Goal: Check status: Check status

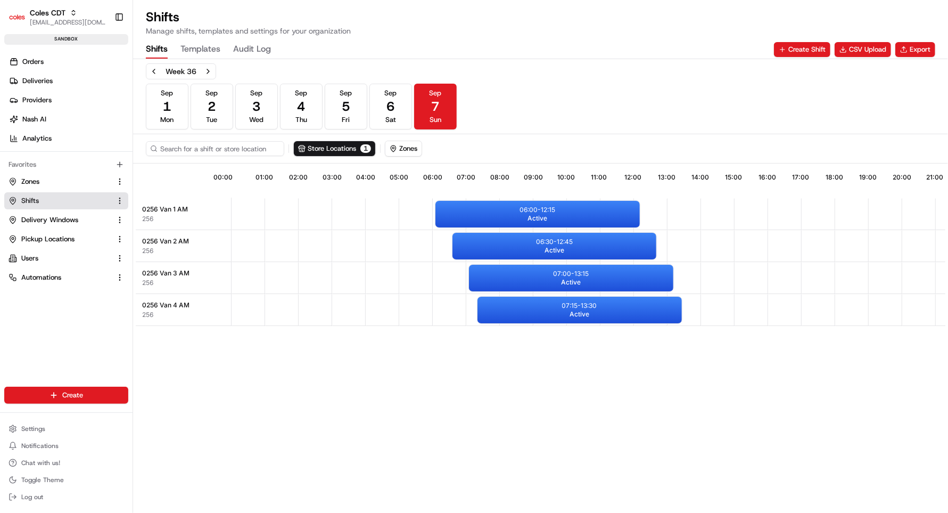
click at [52, 19] on span "[EMAIL_ADDRESS][DOMAIN_NAME]" at bounding box center [68, 22] width 76 height 9
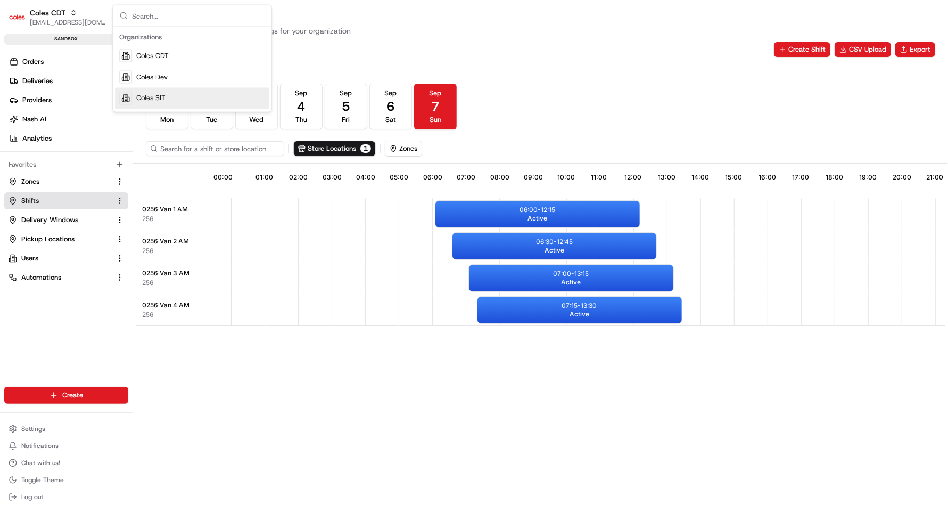
click at [151, 98] on span "Coles SIT" at bounding box center [150, 99] width 29 height 10
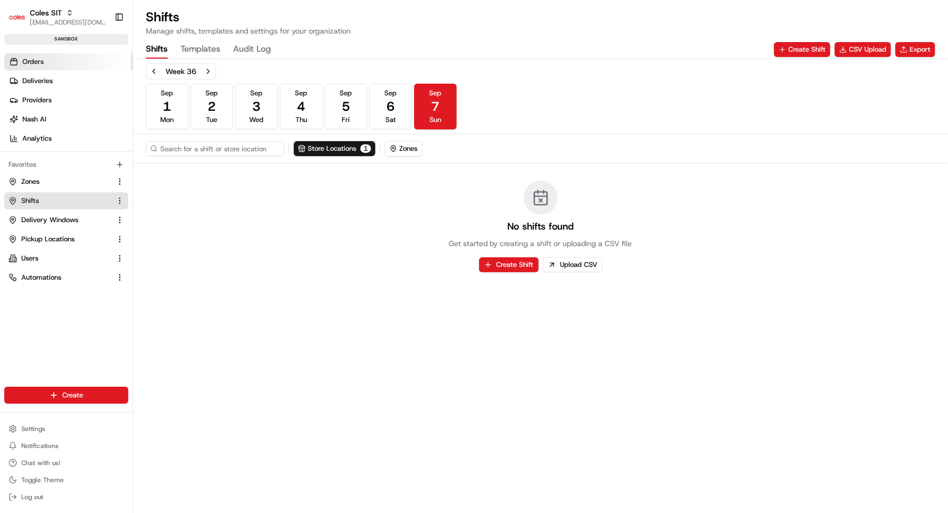
click at [43, 60] on span "Orders" at bounding box center [32, 62] width 21 height 10
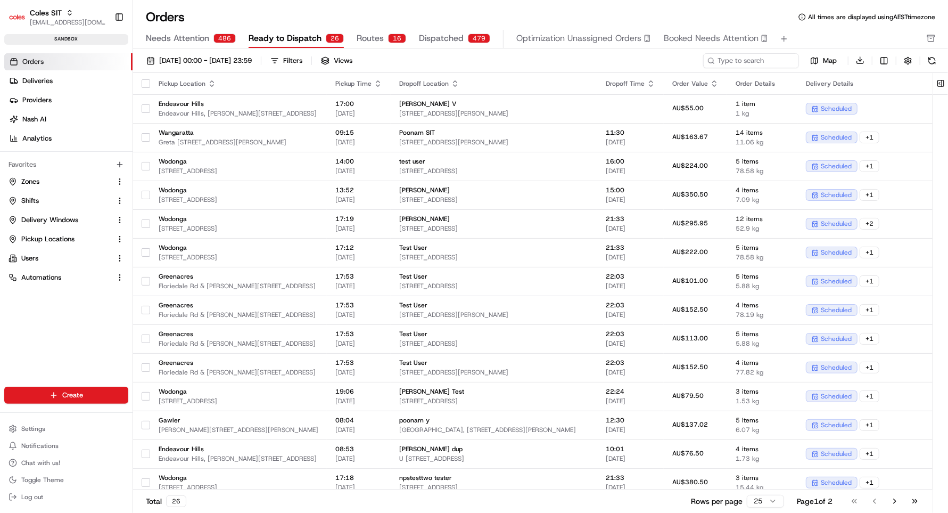
click at [361, 40] on span "Routes" at bounding box center [370, 38] width 27 height 13
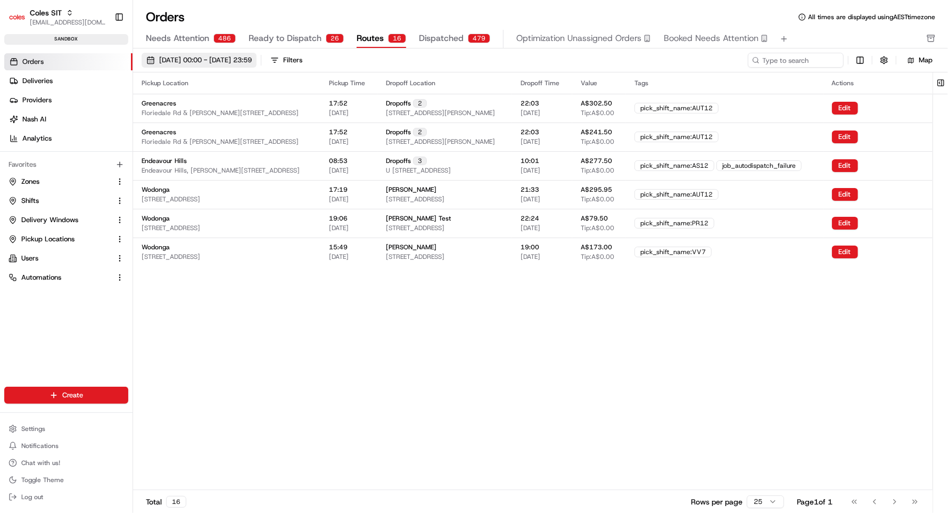
click at [257, 54] on button "[DATE] 00:00 - [DATE] 23:59" at bounding box center [199, 60] width 115 height 15
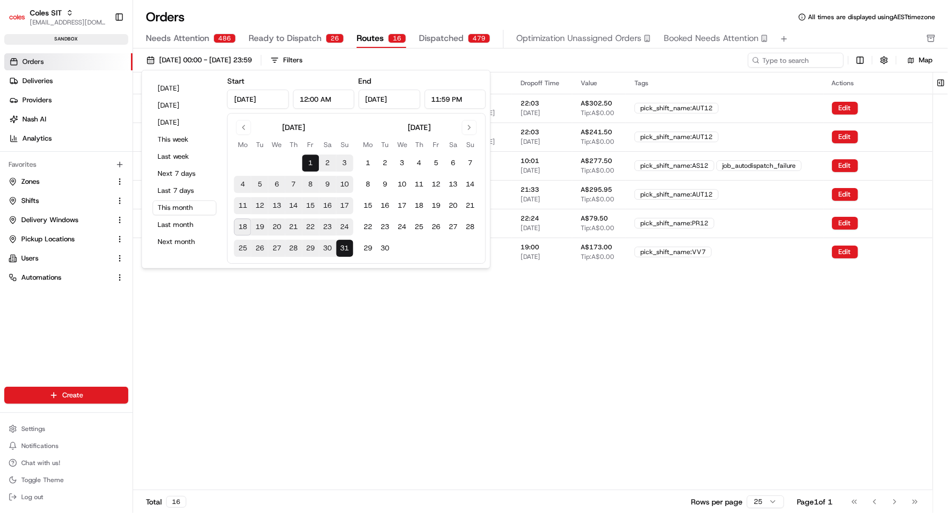
click at [343, 227] on button "24" at bounding box center [344, 226] width 17 height 17
type input "[DATE]"
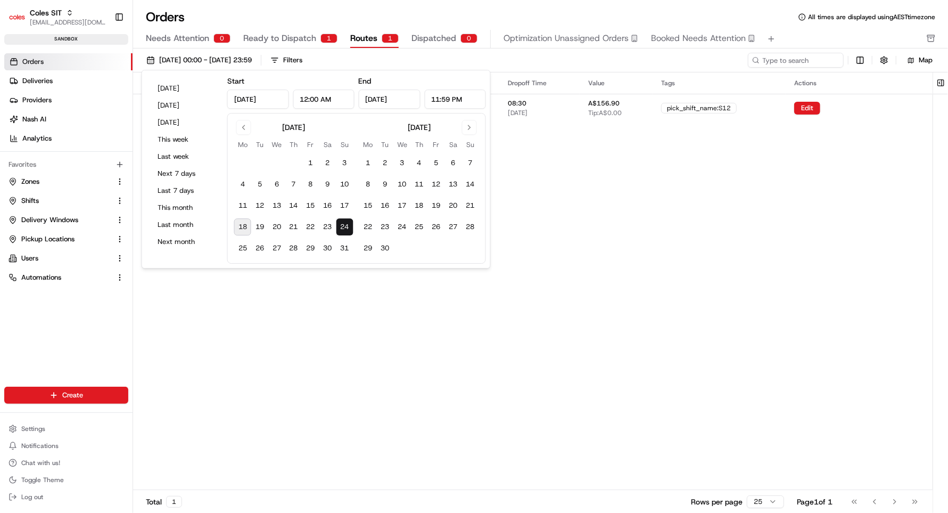
click at [328, 335] on div "Pickup Location Pickup Time Dropoff Location Dropoff Time Value Tags Actions No…" at bounding box center [532, 280] width 799 height 417
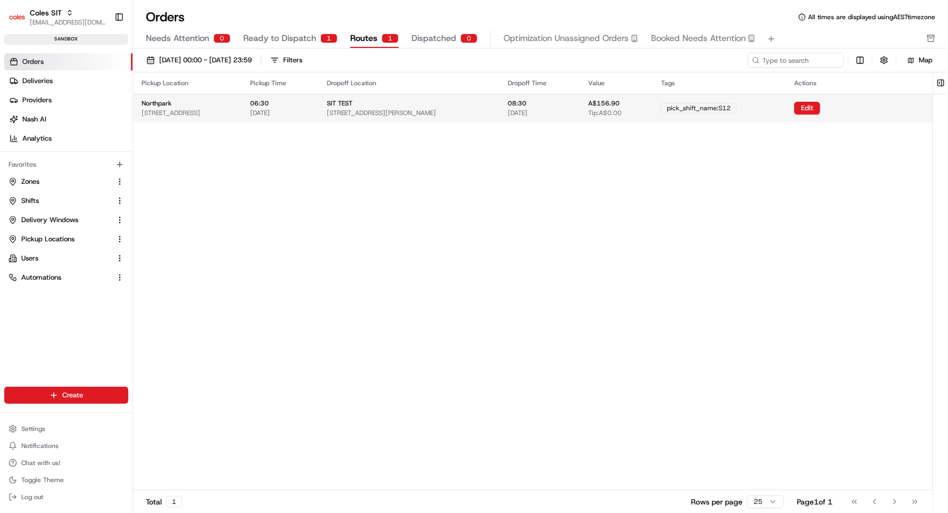
click at [433, 109] on span "[STREET_ADDRESS][PERSON_NAME]" at bounding box center [381, 113] width 109 height 9
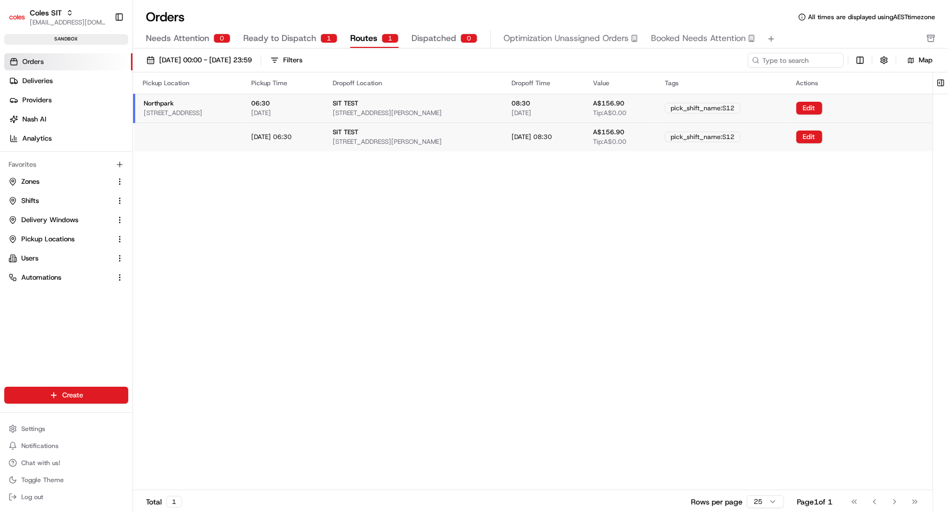
click at [475, 106] on div "SIT TEST [STREET_ADDRESS][PERSON_NAME]" at bounding box center [414, 108] width 162 height 18
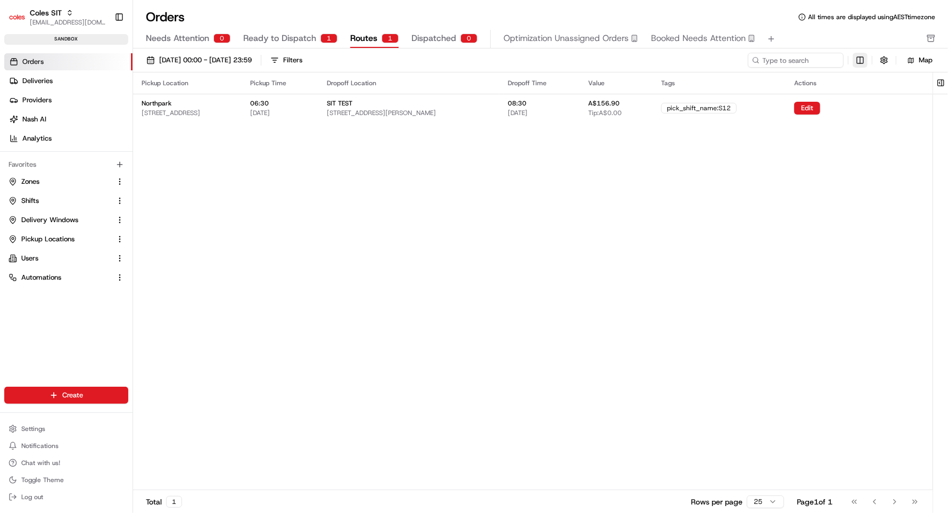
click at [859, 60] on html "Coles SIT [EMAIL_ADDRESS][DOMAIN_NAME] Toggle Sidebar sandbox Orders Deliveries…" at bounding box center [474, 256] width 948 height 513
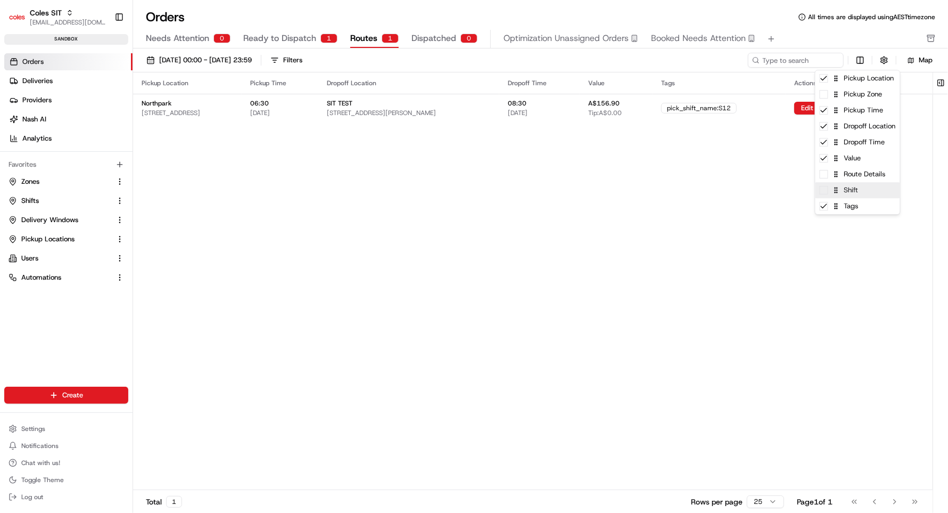
click at [827, 196] on div "Shift" at bounding box center [857, 190] width 85 height 16
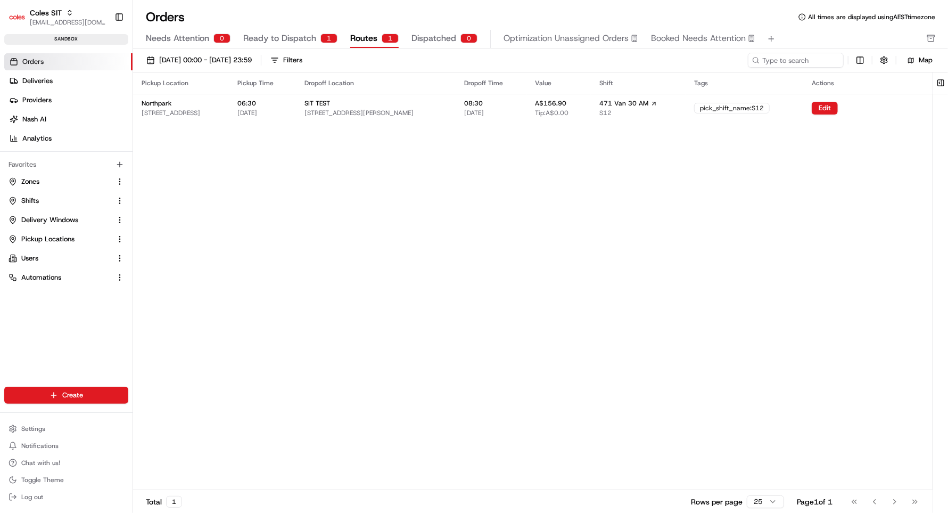
click at [654, 222] on html "Coles SIT [EMAIL_ADDRESS][DOMAIN_NAME] Toggle Sidebar sandbox Orders Deliveries…" at bounding box center [474, 256] width 948 height 513
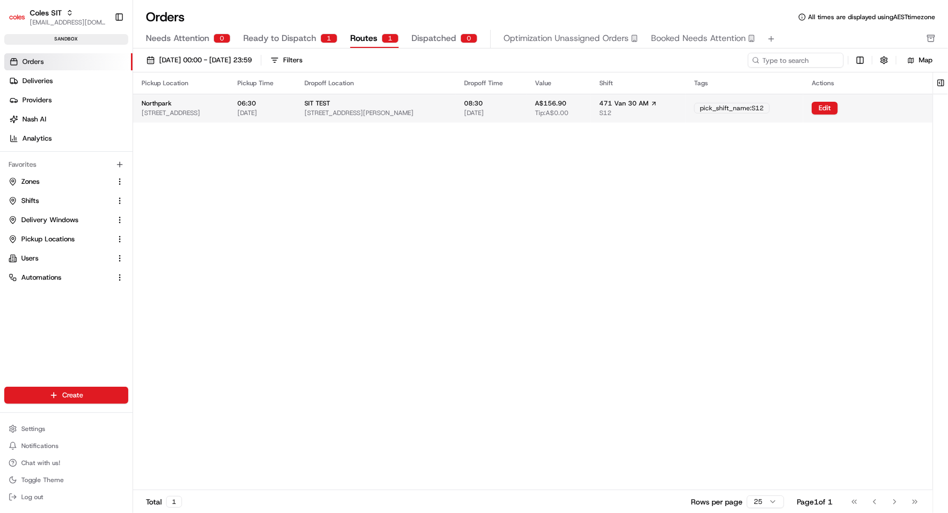
click at [648, 107] on span "471 Van 30 AM" at bounding box center [623, 103] width 49 height 9
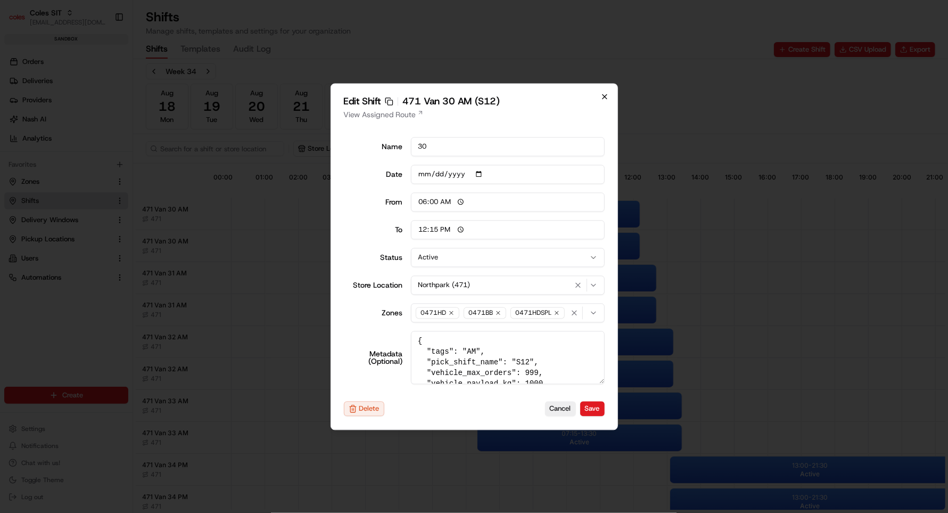
click at [601, 93] on icon "button" at bounding box center [604, 96] width 9 height 9
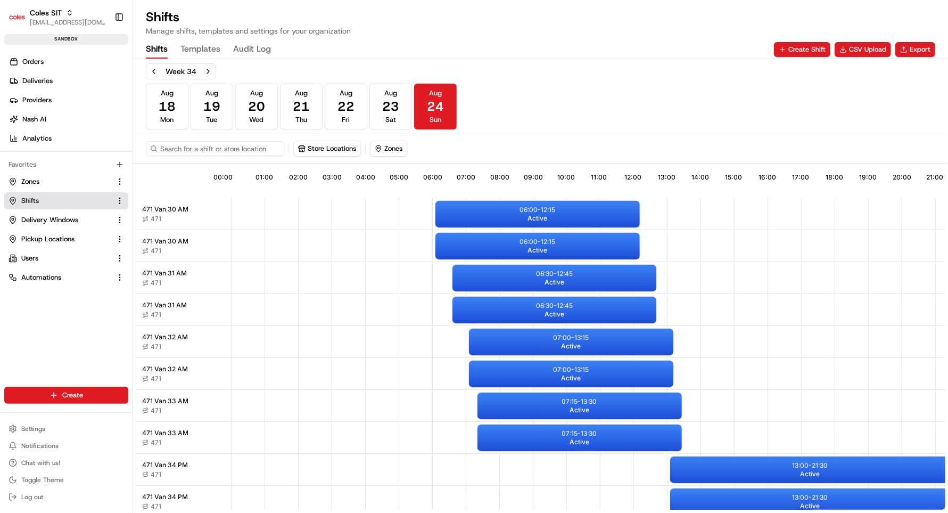
scroll to position [0, 96]
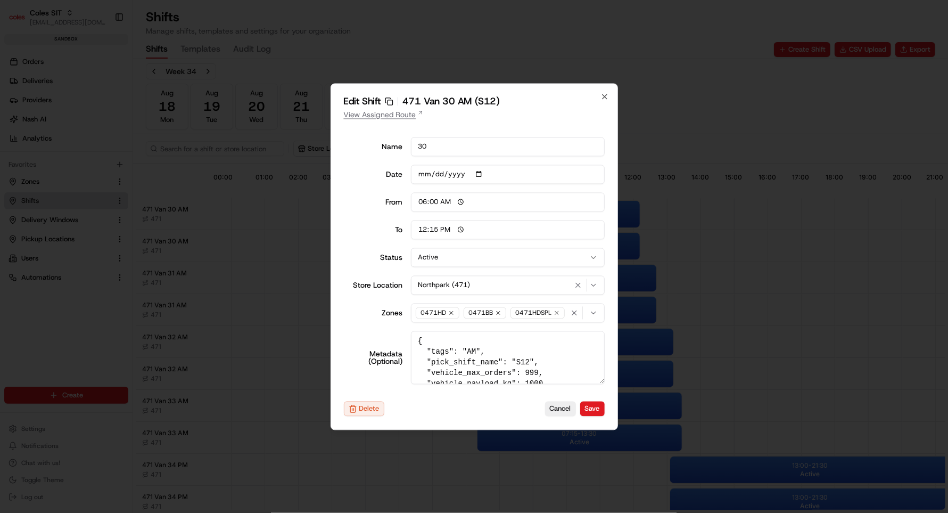
scroll to position [0, 96]
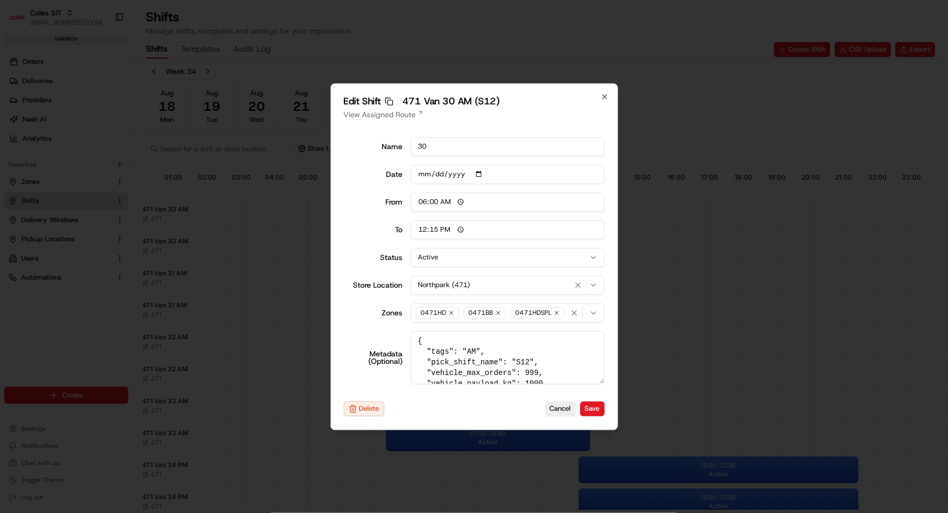
click at [599, 100] on h2 "Edit Shift Copy sft_RxRRPdEZia7MCwhaG9fcgX 471 Van 30 AM (S12)" at bounding box center [474, 101] width 261 height 10
click at [607, 95] on icon "button" at bounding box center [604, 96] width 9 height 9
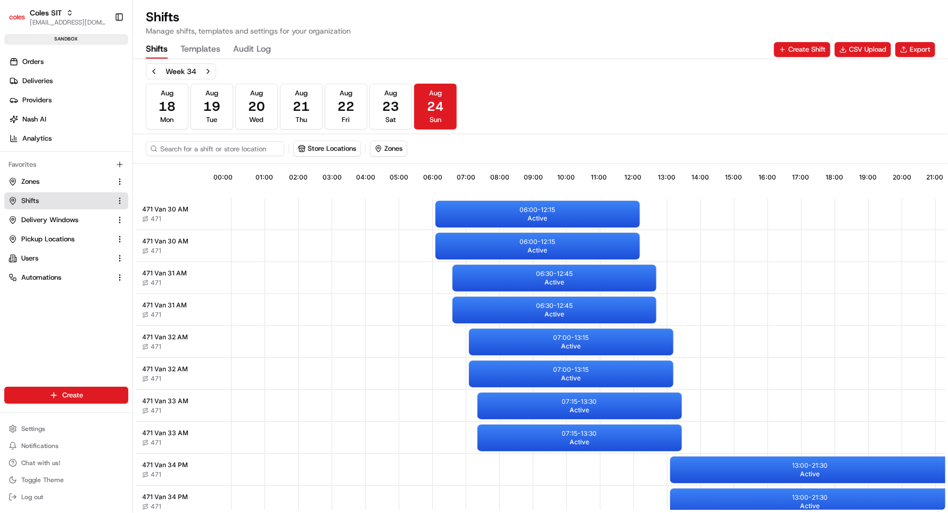
scroll to position [0, 96]
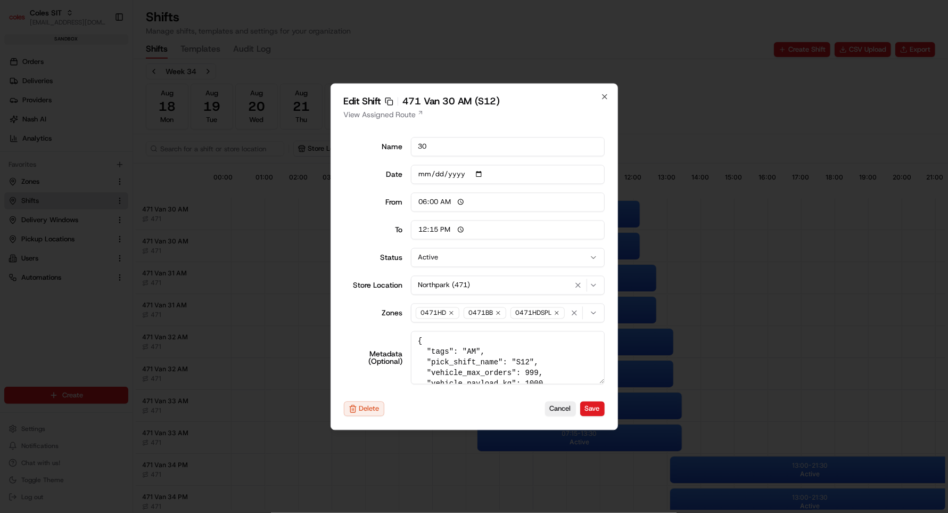
scroll to position [0, 96]
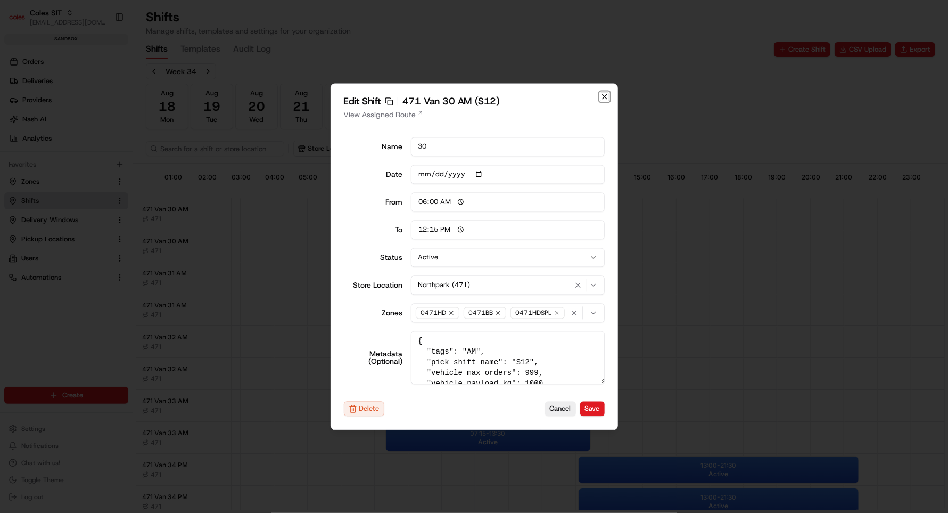
click at [607, 99] on icon "button" at bounding box center [604, 96] width 9 height 9
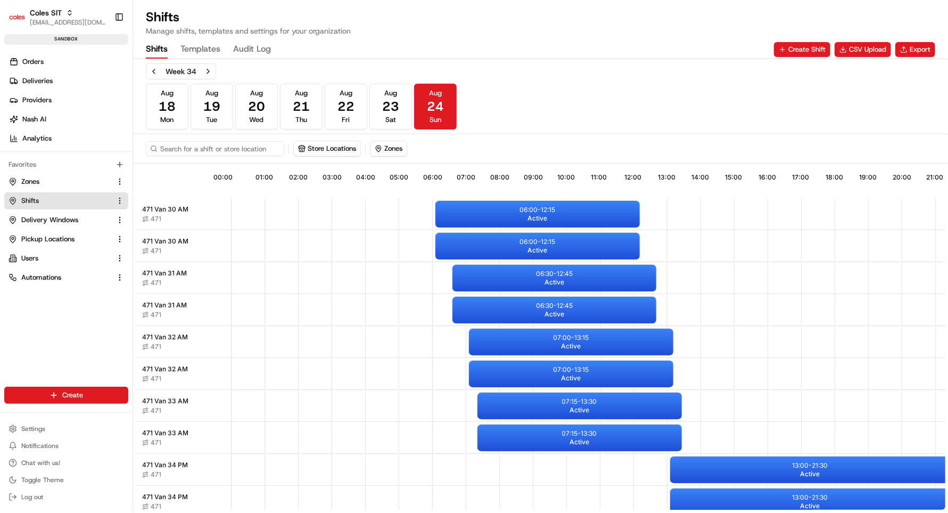
scroll to position [0, 96]
